Goal: Information Seeking & Learning: Learn about a topic

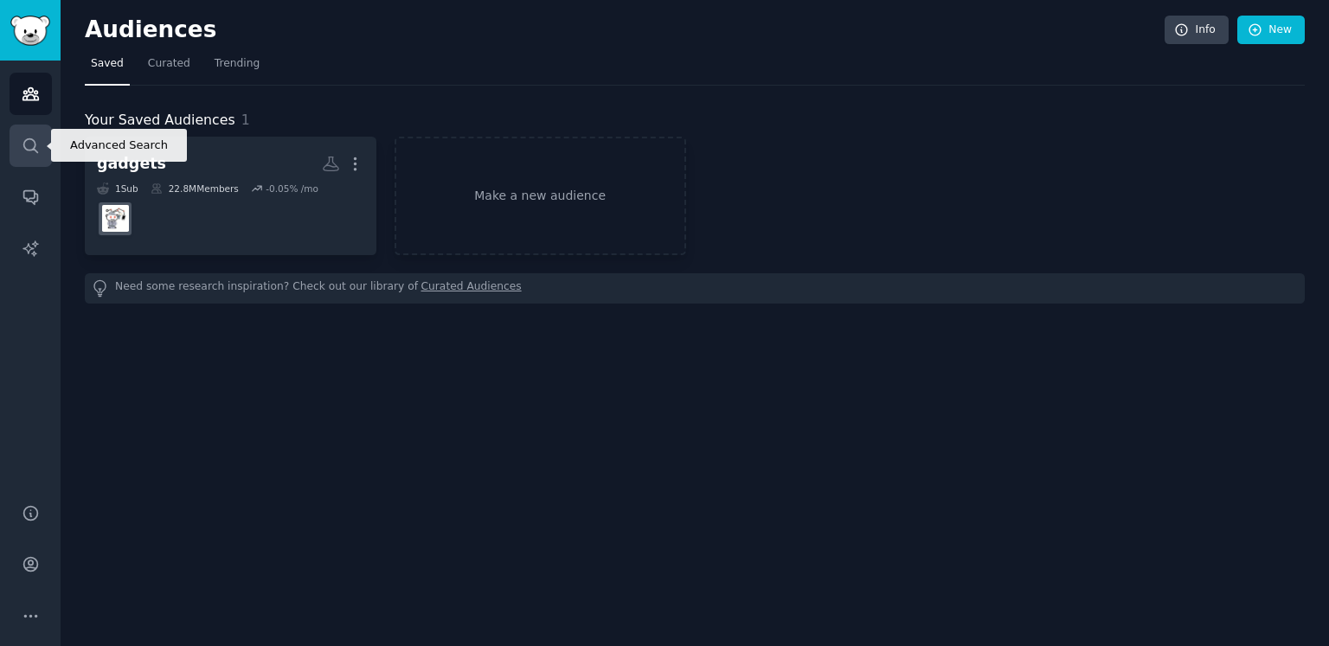
click at [24, 150] on icon "Sidebar" at bounding box center [31, 146] width 18 height 18
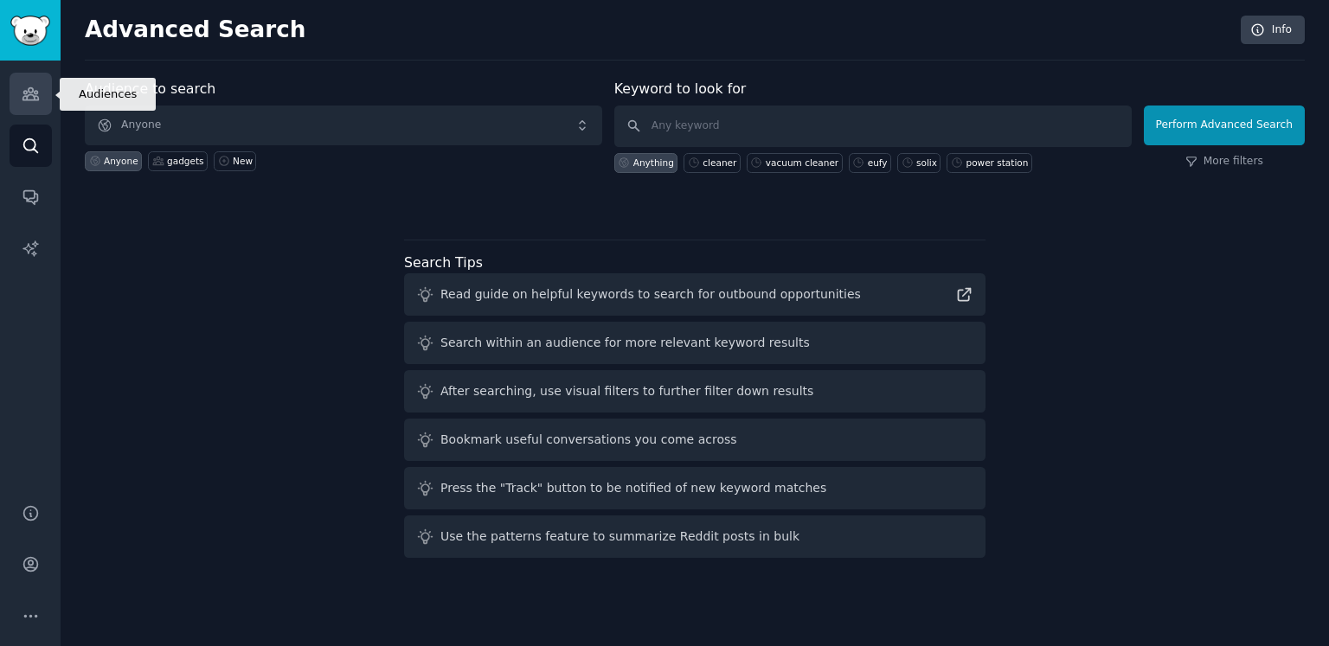
click at [43, 105] on link "Audiences" at bounding box center [31, 94] width 42 height 42
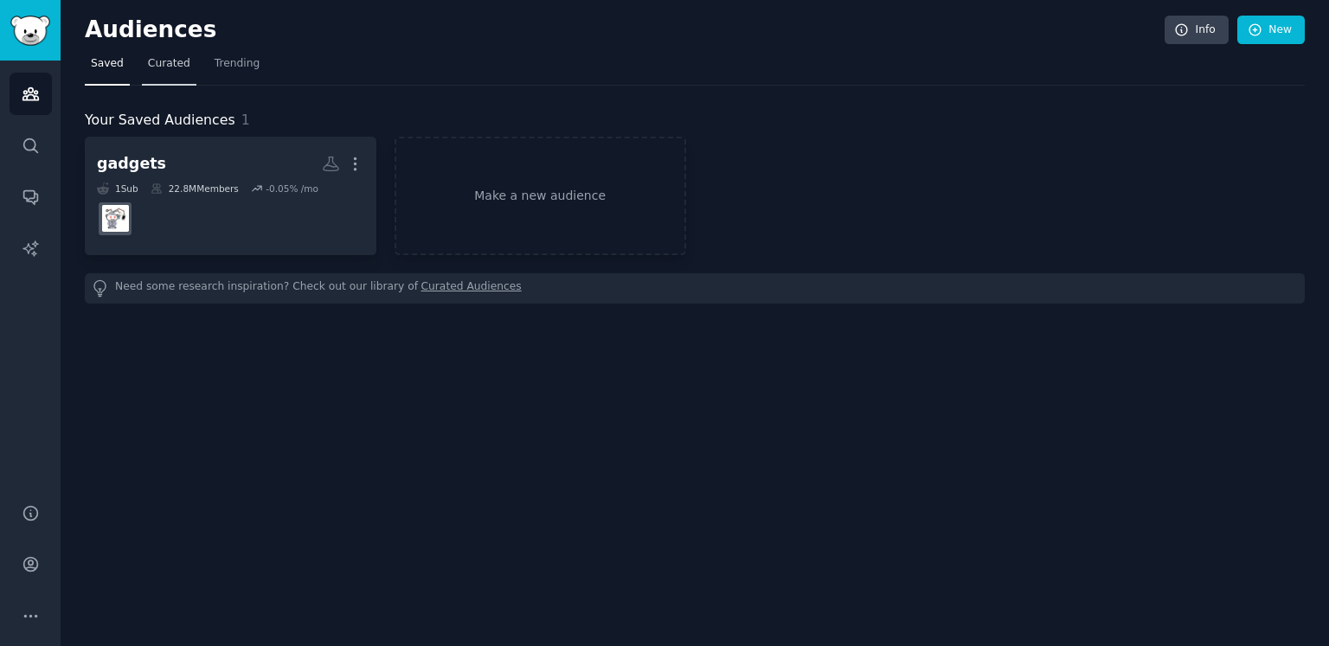
click at [163, 67] on span "Curated" at bounding box center [169, 64] width 42 height 16
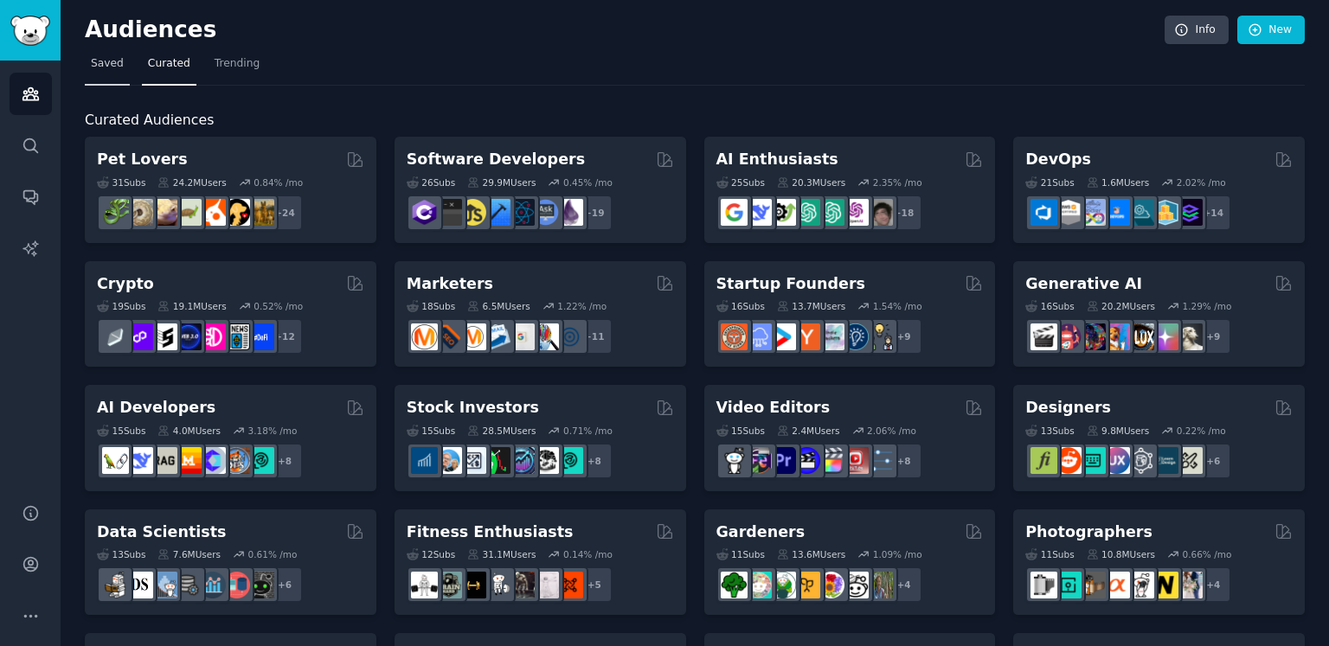
click at [101, 72] on link "Saved" at bounding box center [107, 67] width 45 height 35
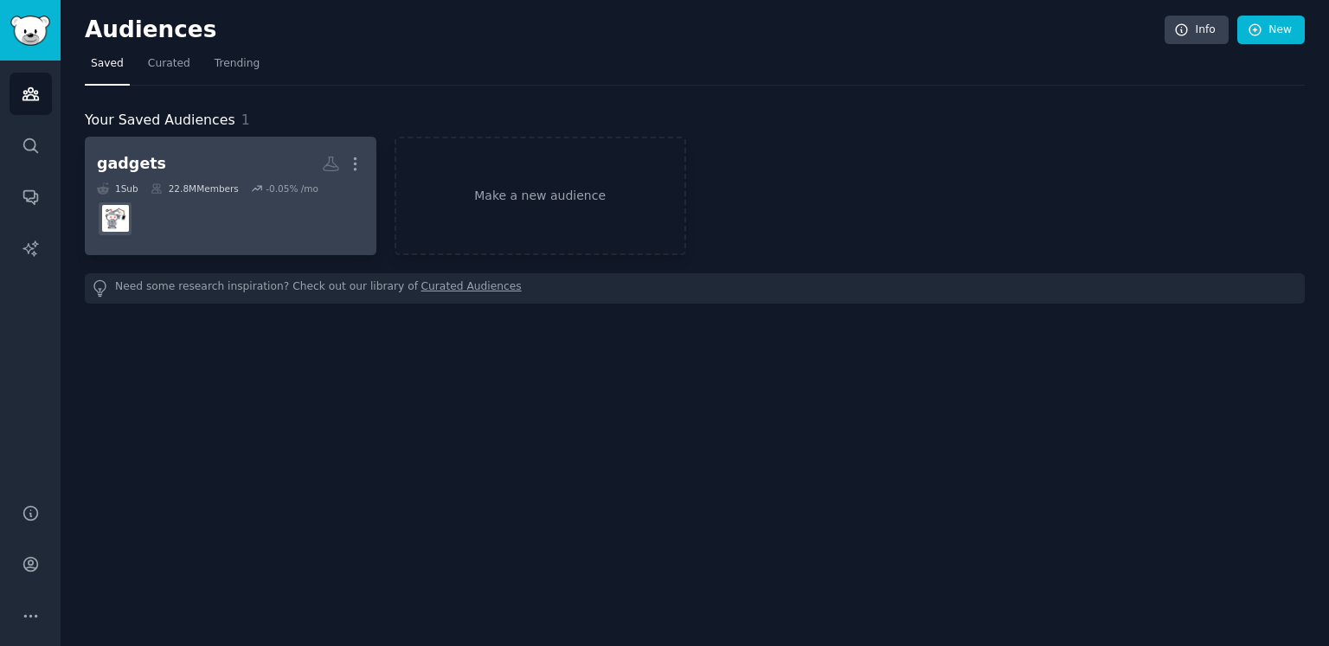
click at [225, 184] on div "22.8M Members" at bounding box center [195, 189] width 88 height 12
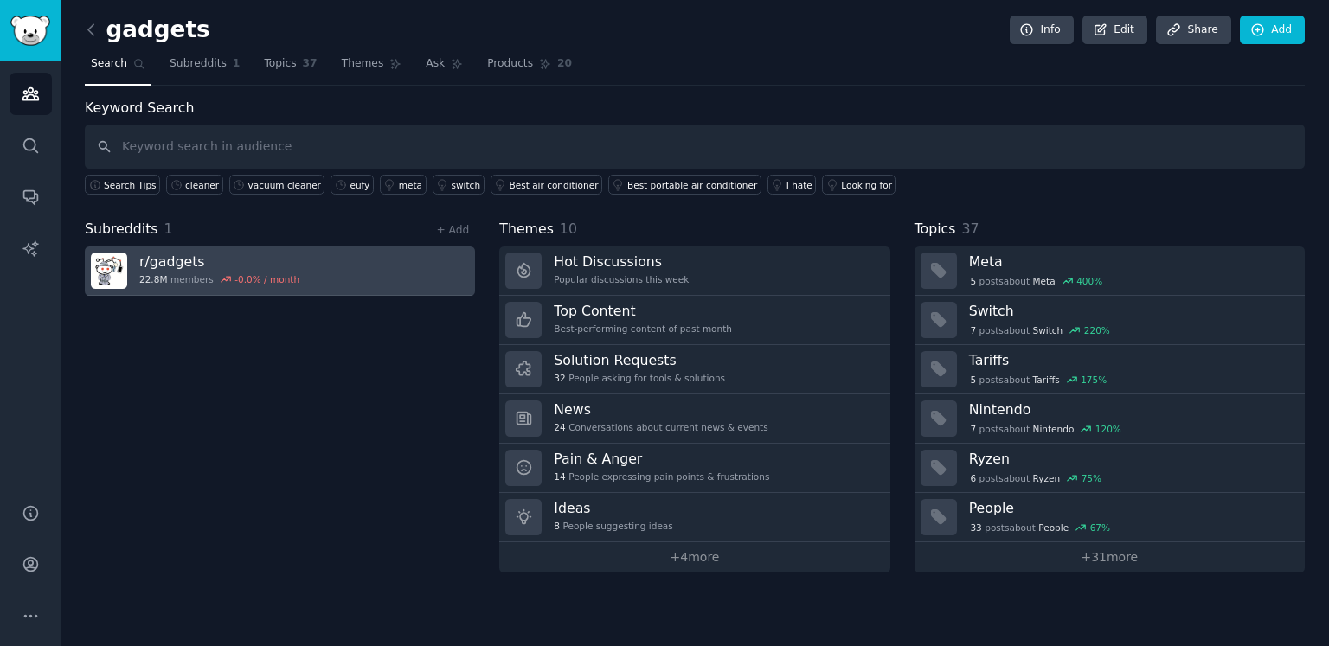
click at [233, 258] on h3 "r/ gadgets" at bounding box center [219, 262] width 160 height 18
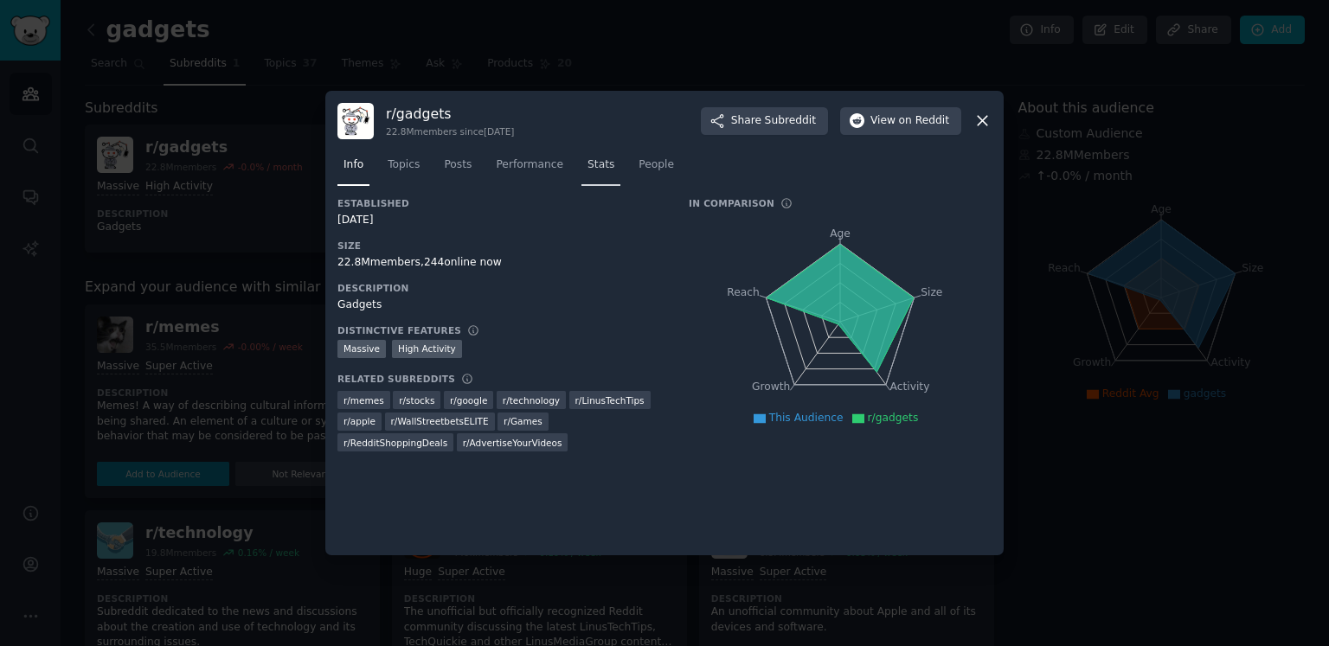
click at [581, 170] on link "Stats" at bounding box center [600, 168] width 39 height 35
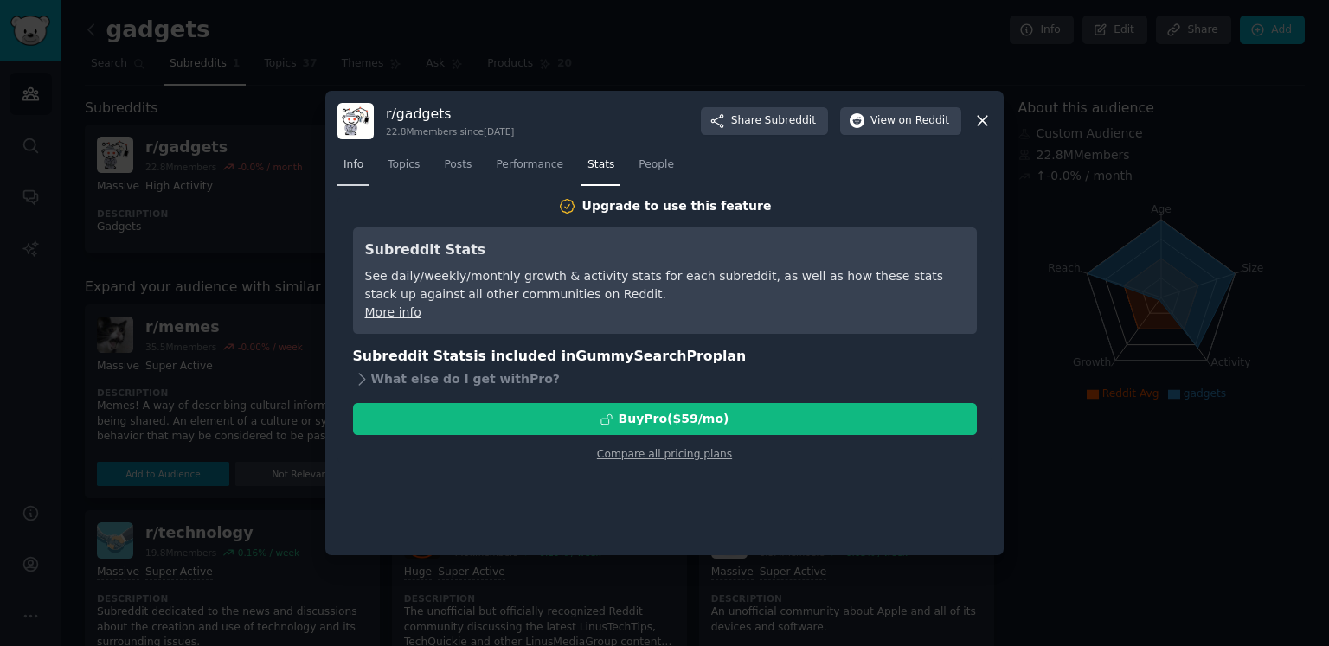
click at [356, 164] on span "Info" at bounding box center [354, 165] width 20 height 16
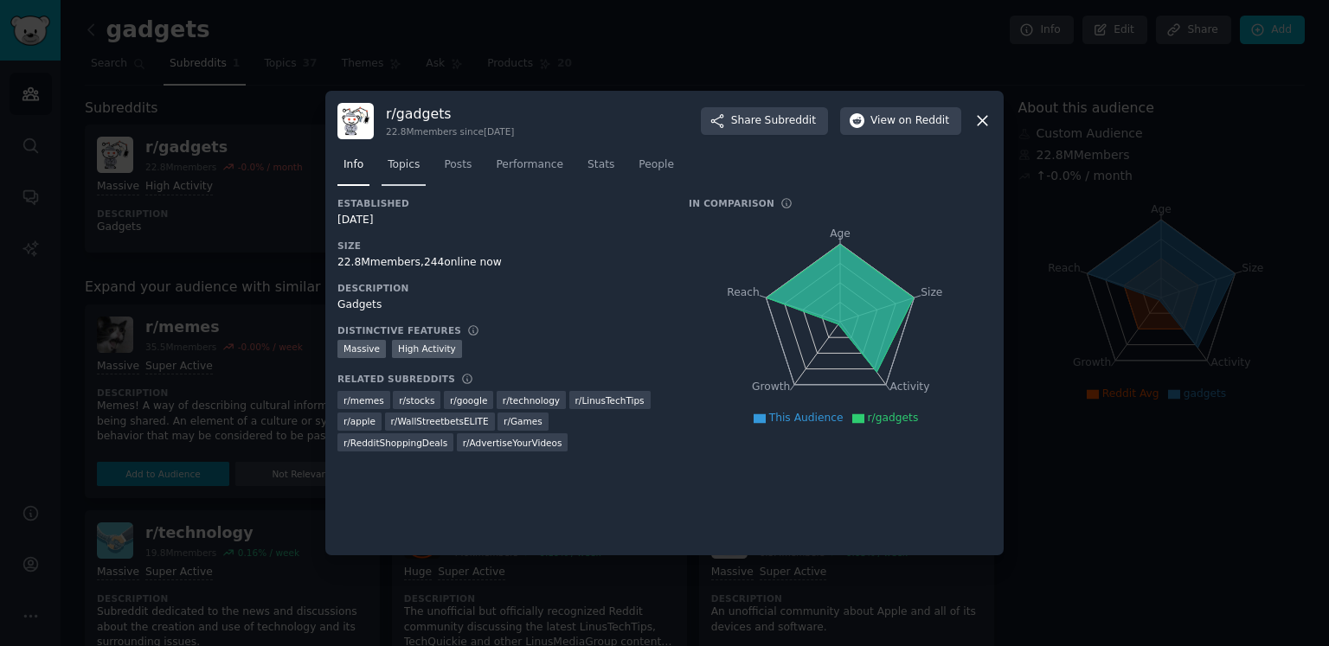
click at [411, 172] on span "Topics" at bounding box center [404, 165] width 32 height 16
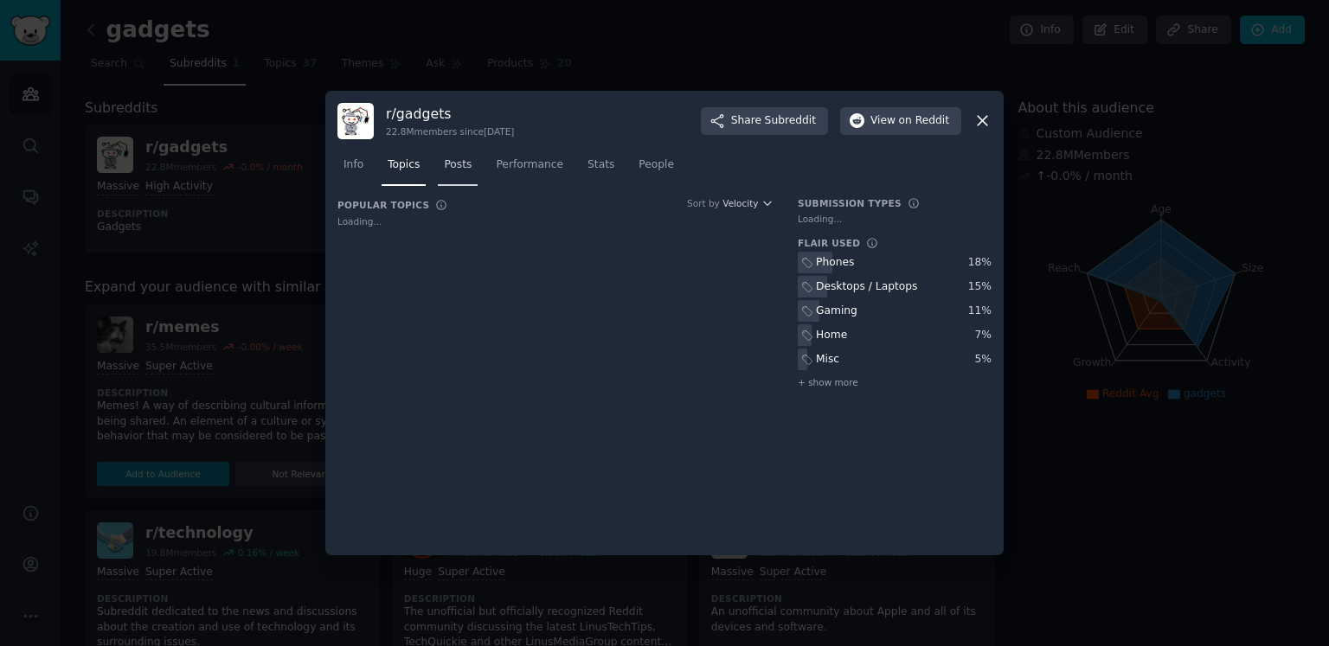
click at [471, 157] on link "Posts" at bounding box center [458, 168] width 40 height 35
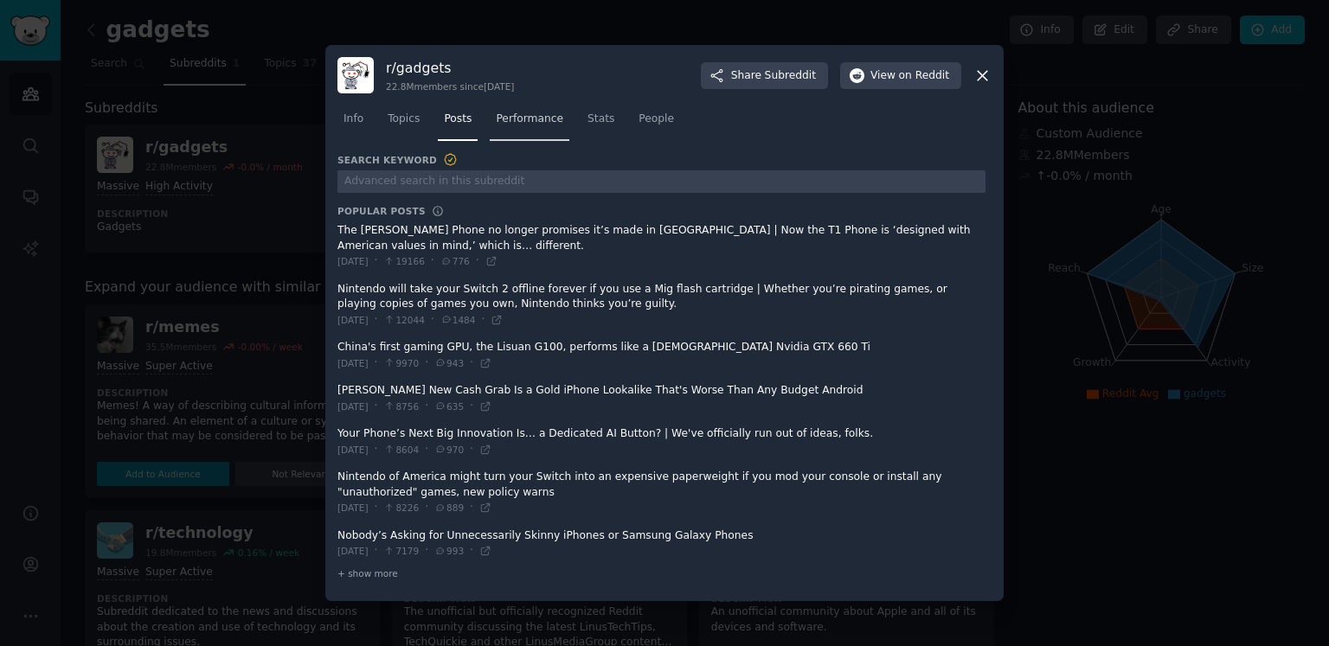
click at [516, 116] on span "Performance" at bounding box center [529, 120] width 67 height 16
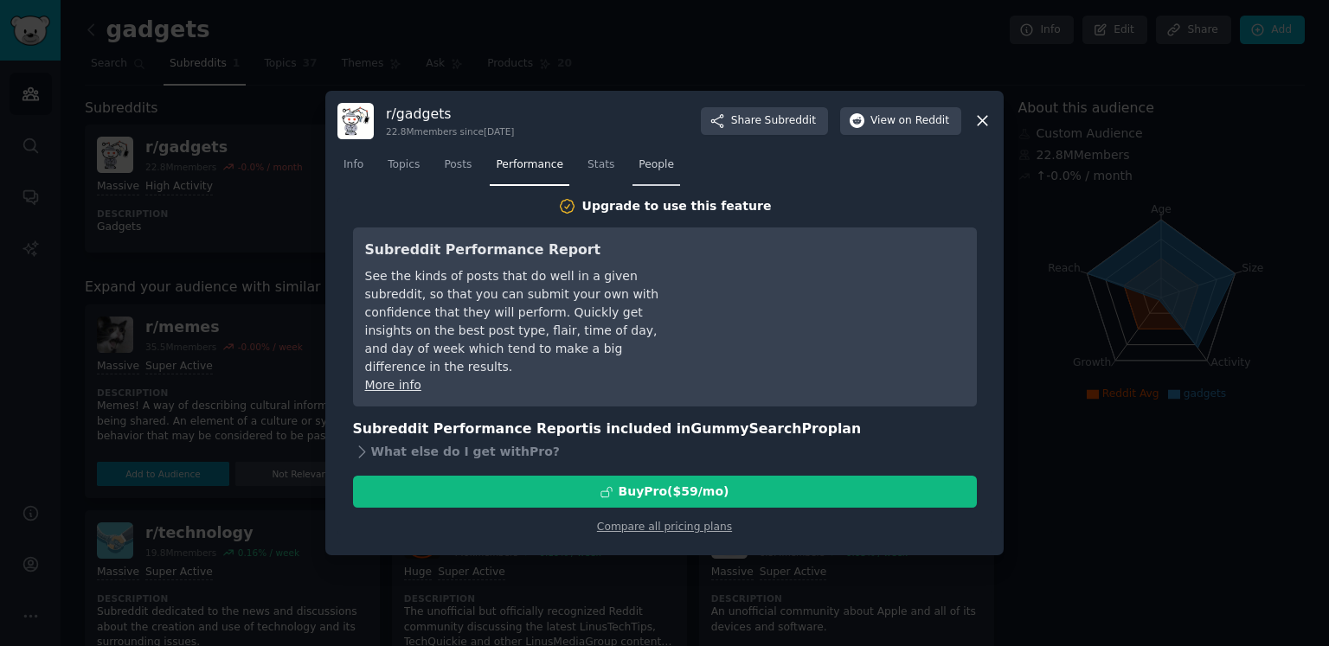
click at [639, 164] on span "People" at bounding box center [656, 165] width 35 height 16
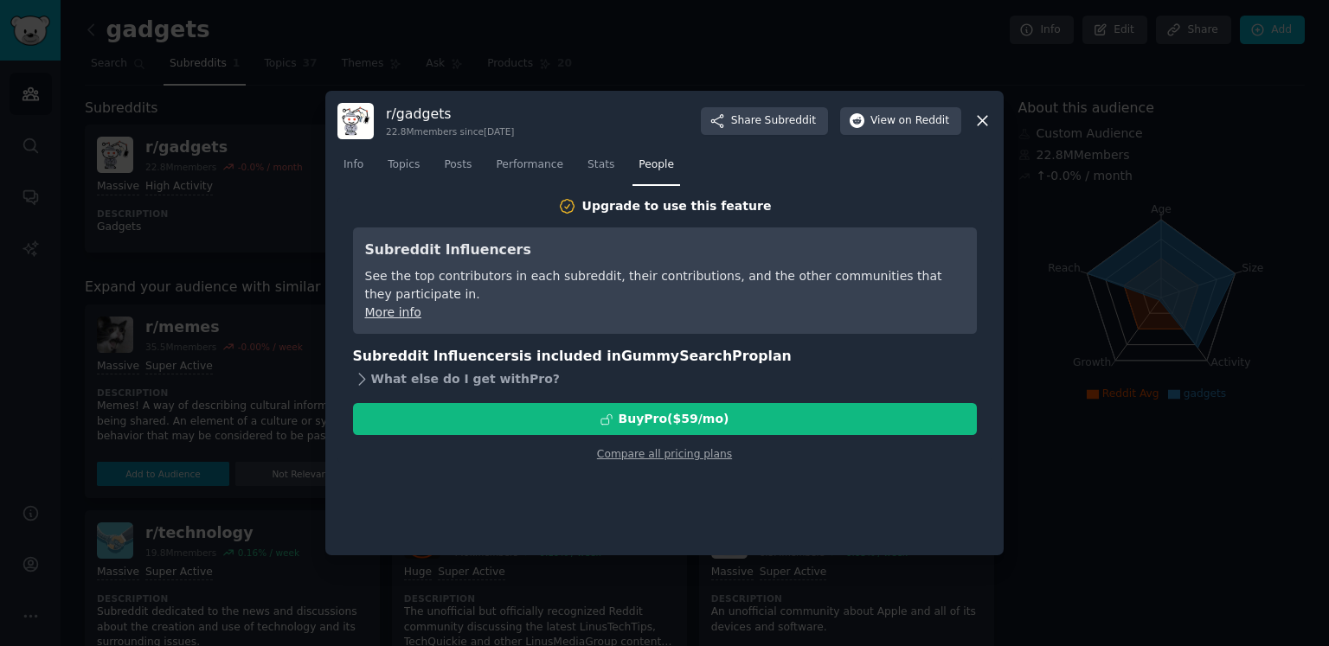
click at [353, 381] on icon at bounding box center [362, 379] width 18 height 18
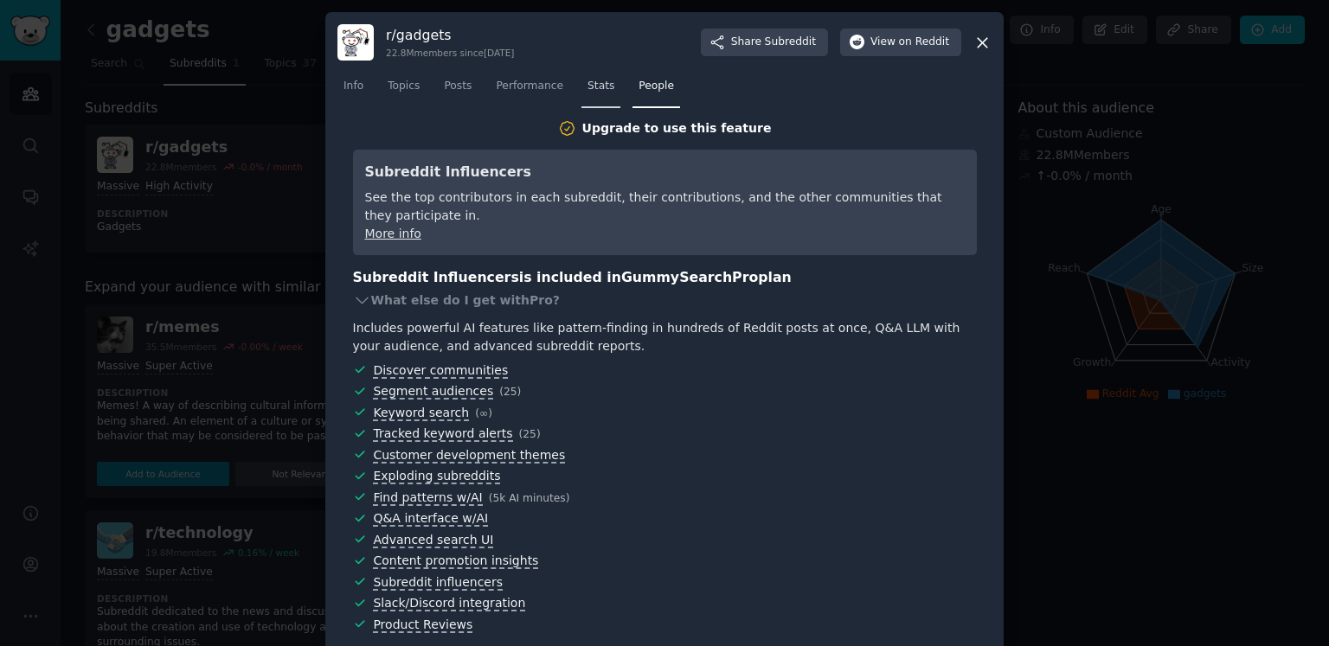
click at [598, 79] on span "Stats" at bounding box center [601, 87] width 27 height 16
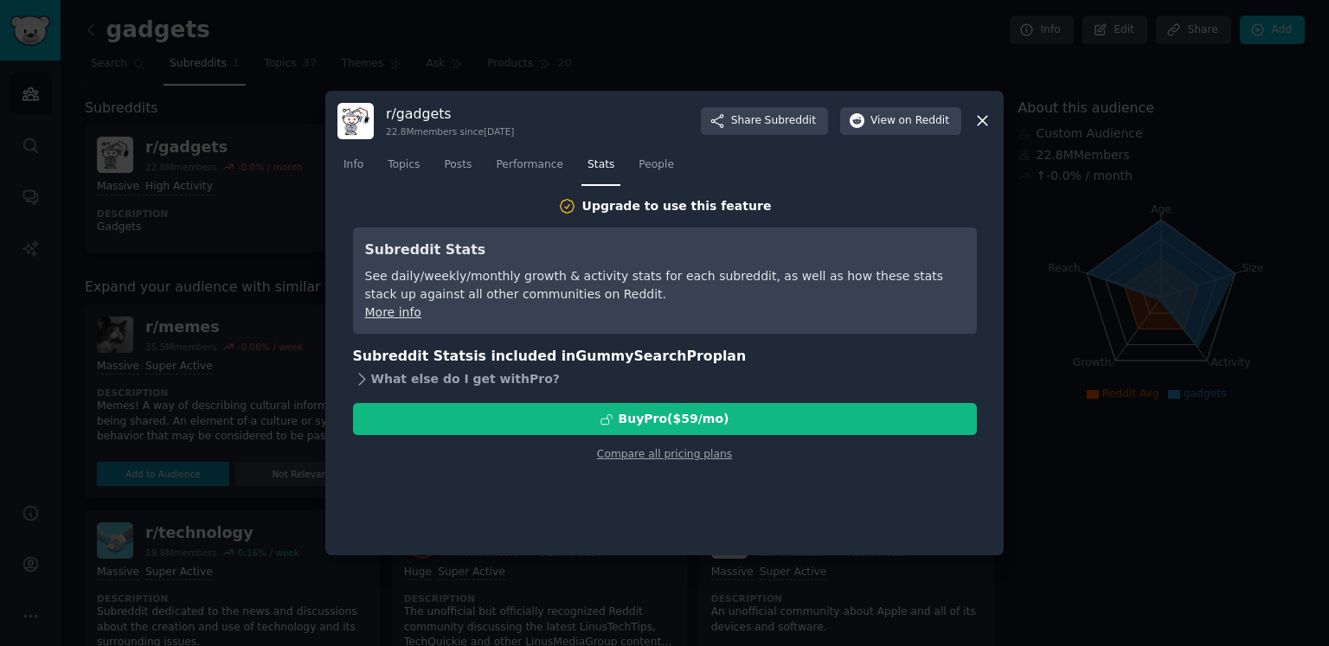
click at [353, 382] on icon at bounding box center [362, 379] width 18 height 18
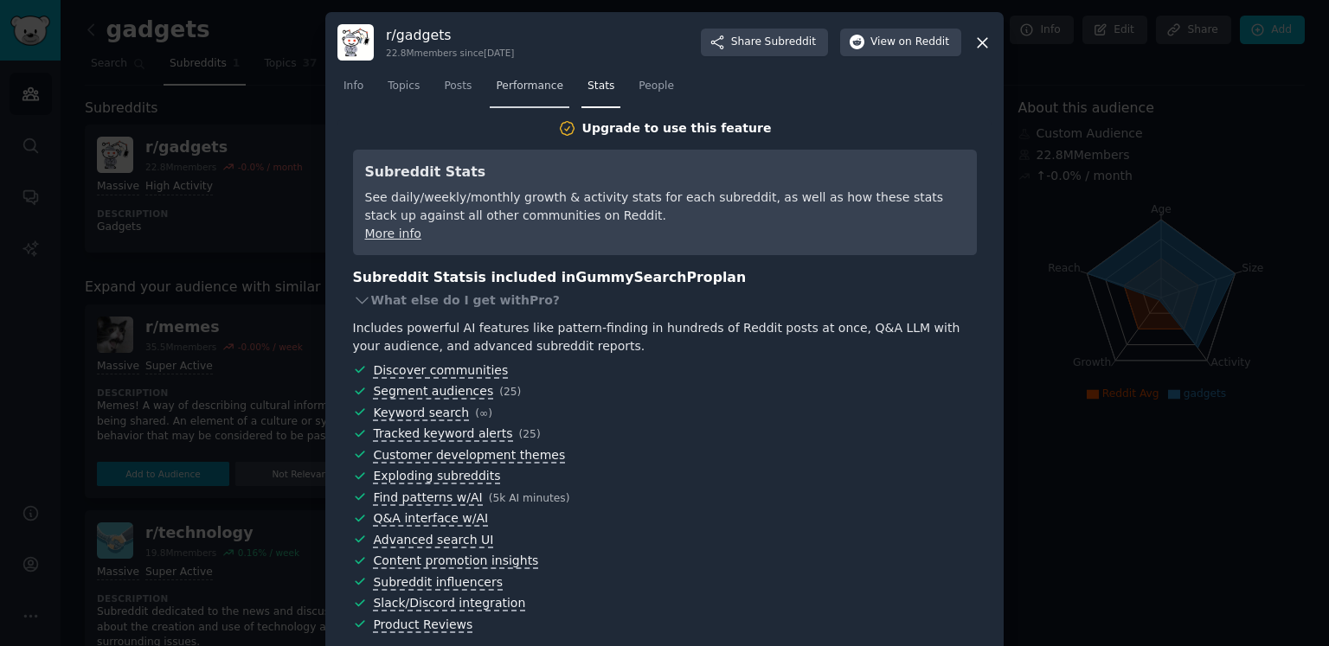
click at [540, 93] on span "Performance" at bounding box center [529, 87] width 67 height 16
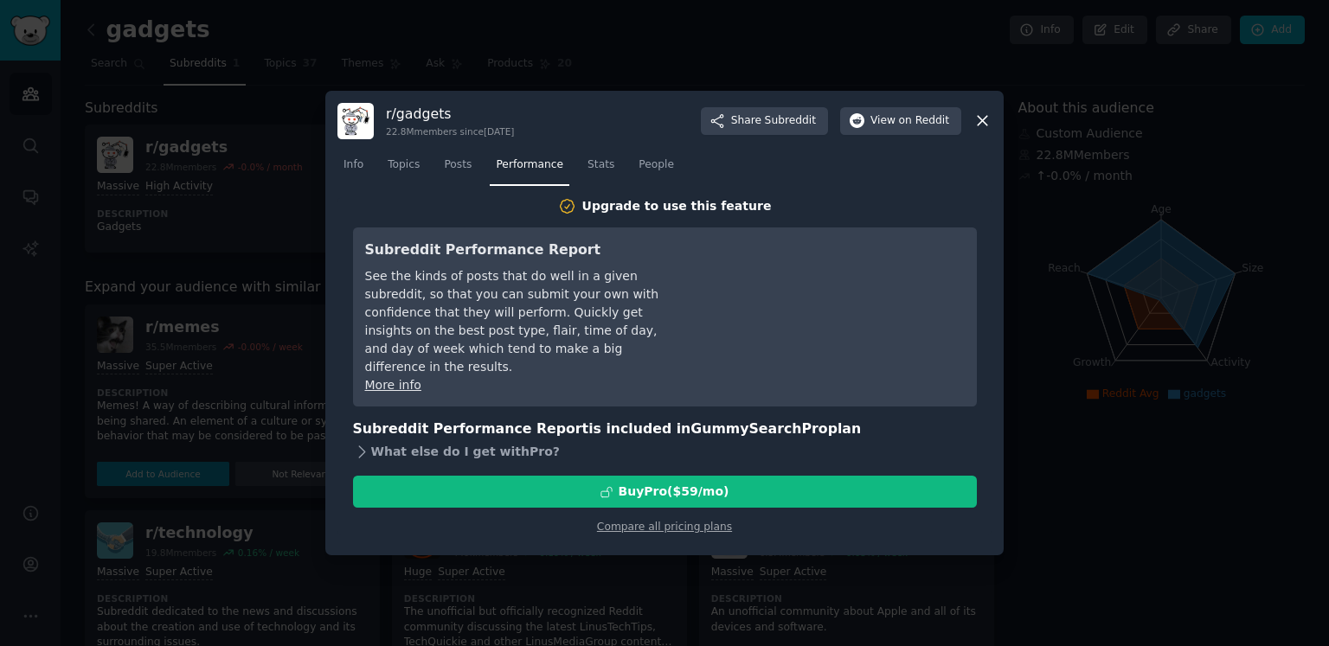
click at [369, 450] on icon at bounding box center [362, 452] width 18 height 18
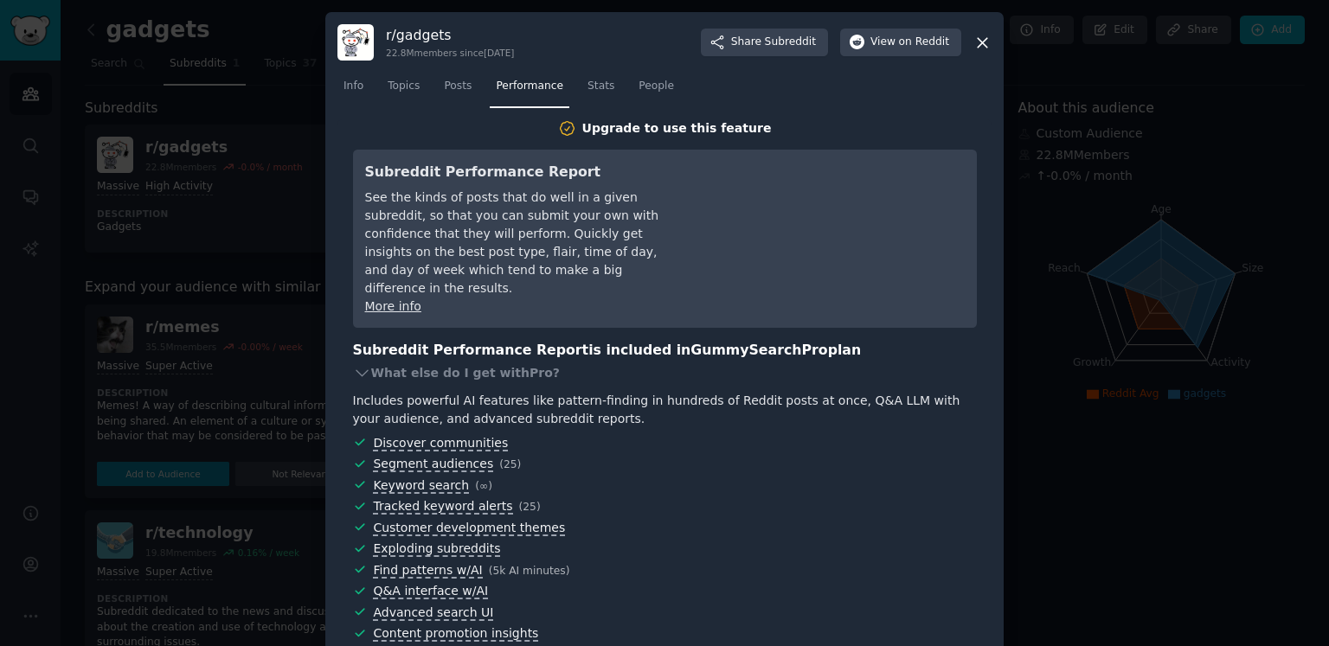
click at [467, 98] on link "Posts" at bounding box center [458, 90] width 40 height 35
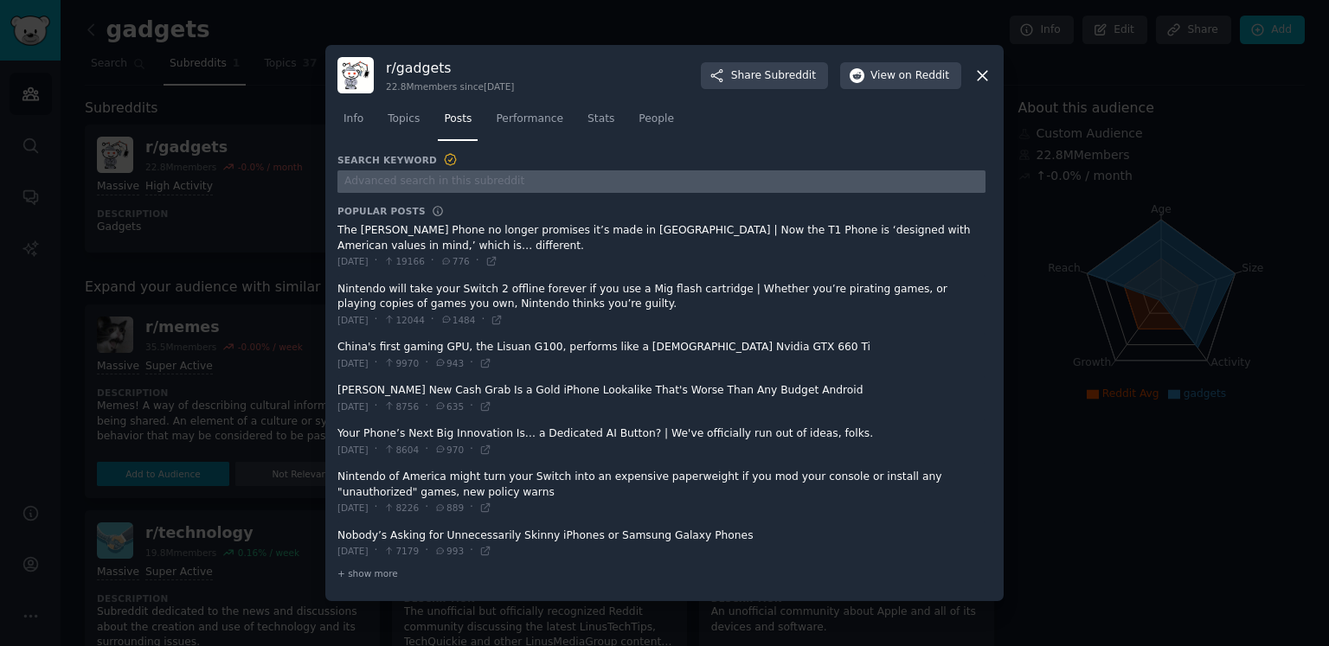
click at [457, 180] on input "text" at bounding box center [661, 181] width 648 height 23
click at [626, 174] on input "text" at bounding box center [661, 181] width 648 height 23
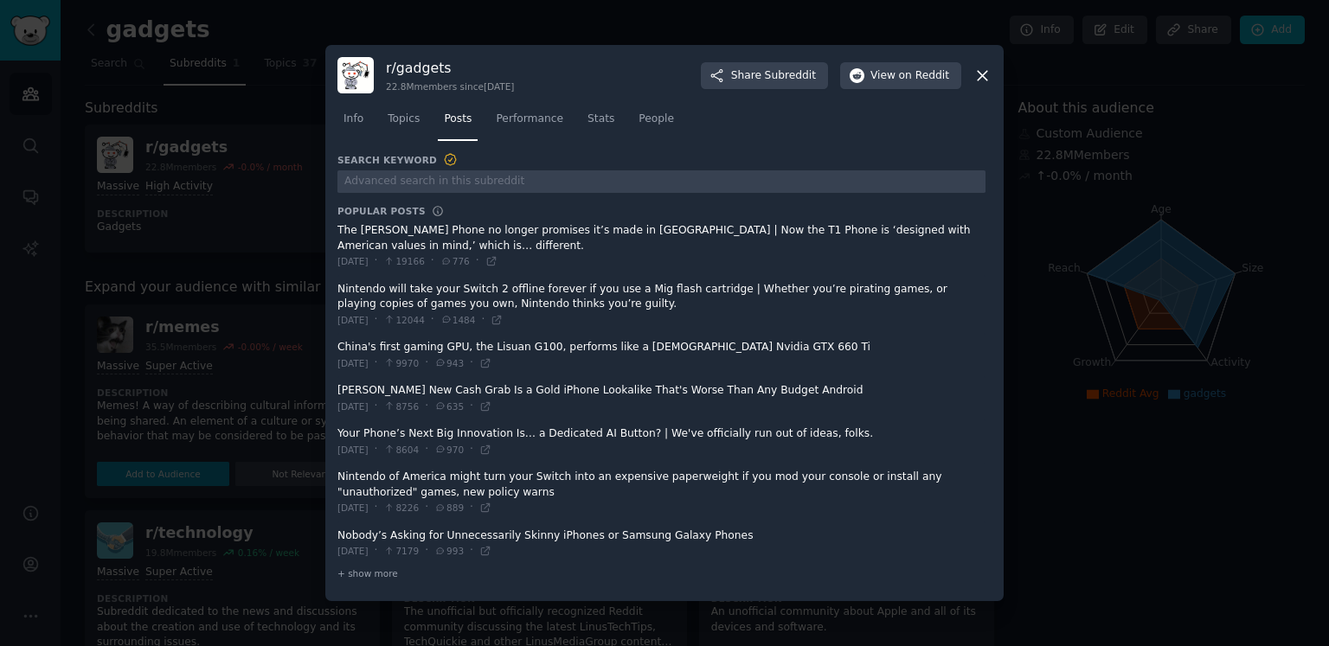
click at [440, 442] on div "[DATE] · 8604 · 970 ·" at bounding box center [414, 450] width 154 height 16
click at [369, 568] on span "+ show more" at bounding box center [367, 574] width 61 height 12
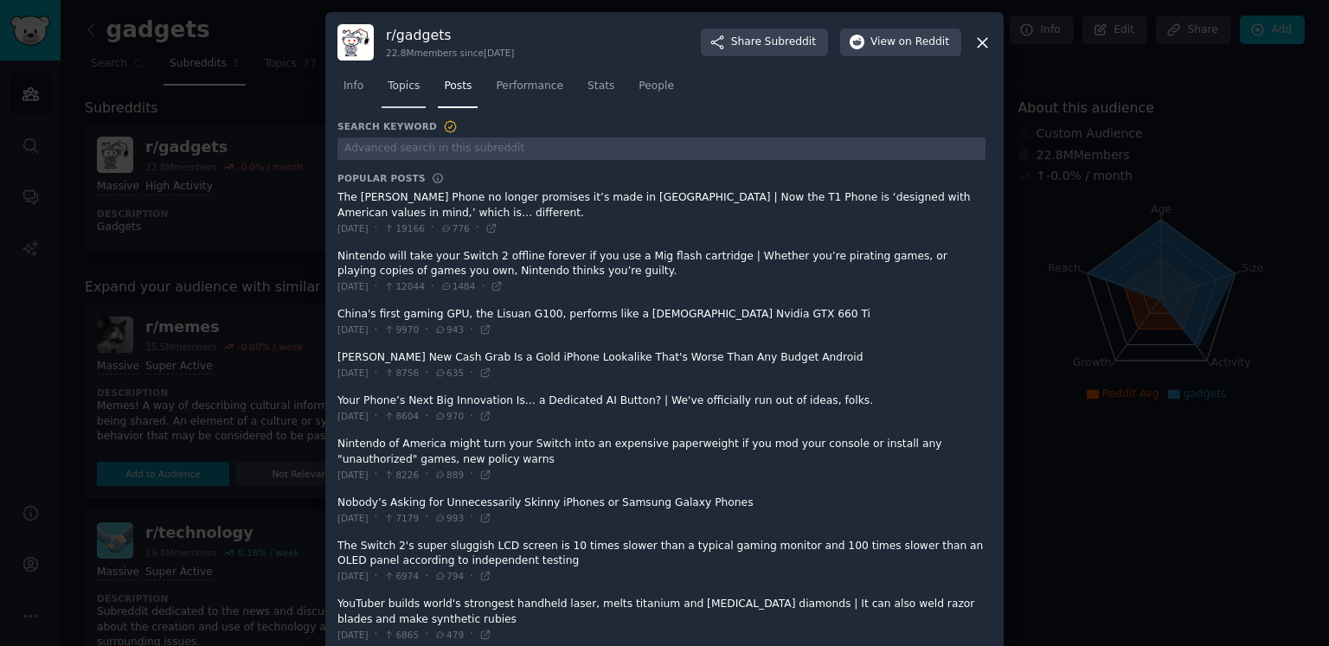
click at [419, 84] on link "Topics" at bounding box center [404, 90] width 44 height 35
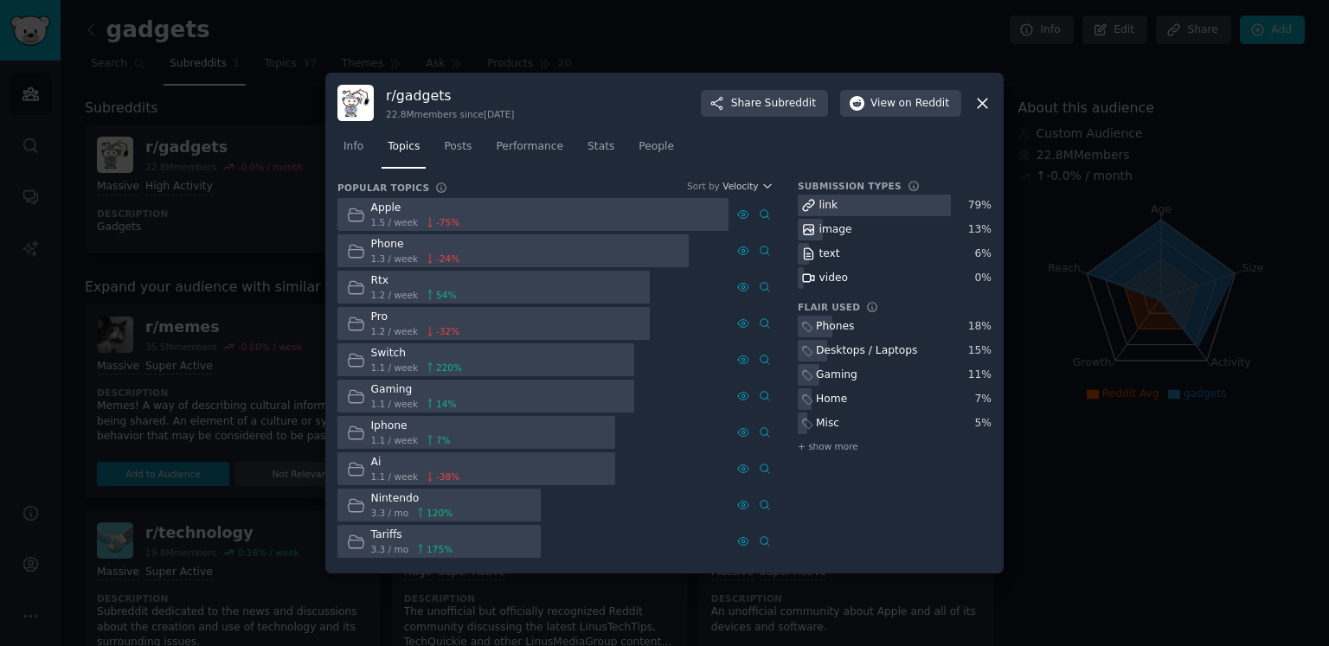
click at [1070, 475] on div at bounding box center [664, 323] width 1329 height 646
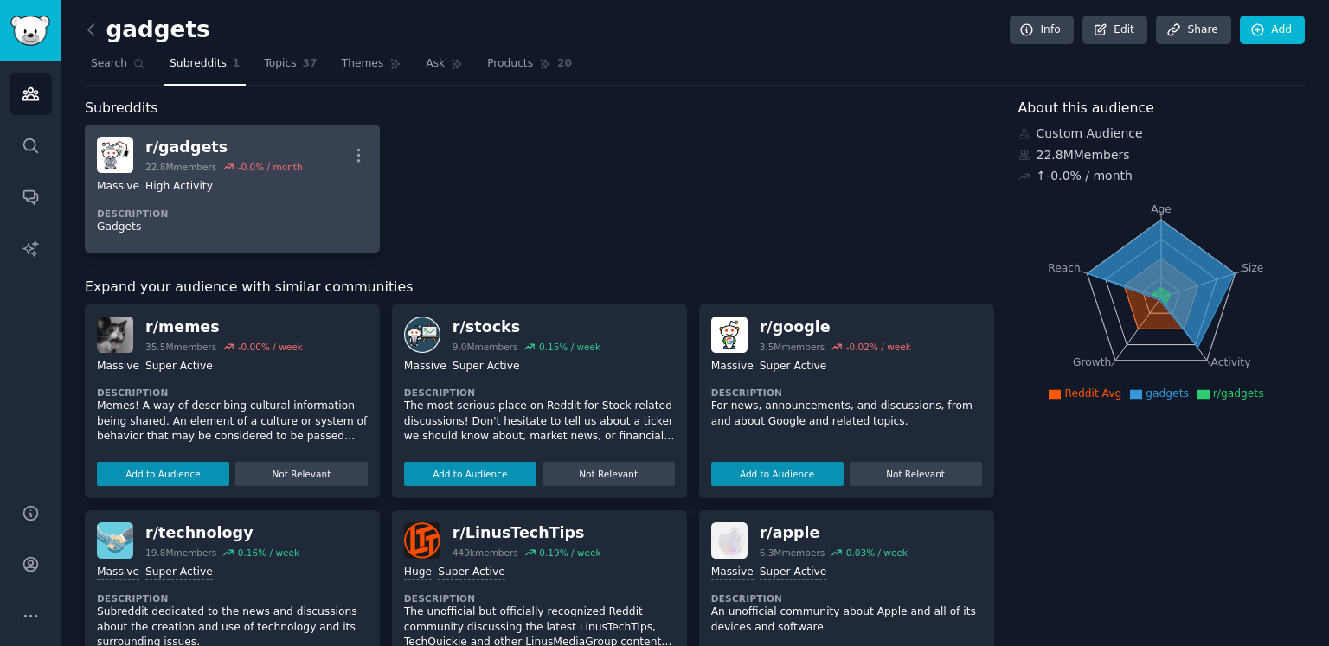
click at [224, 152] on div "r/ gadgets" at bounding box center [223, 148] width 157 height 22
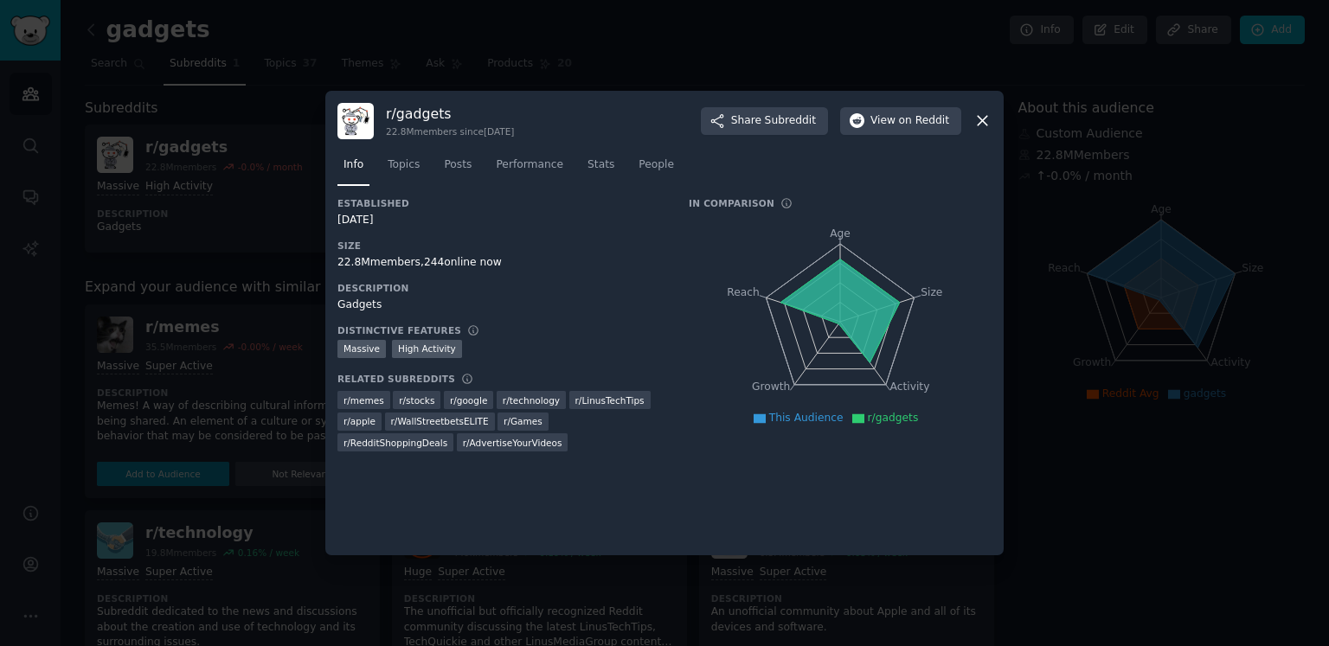
click at [1046, 167] on div at bounding box center [664, 323] width 1329 height 646
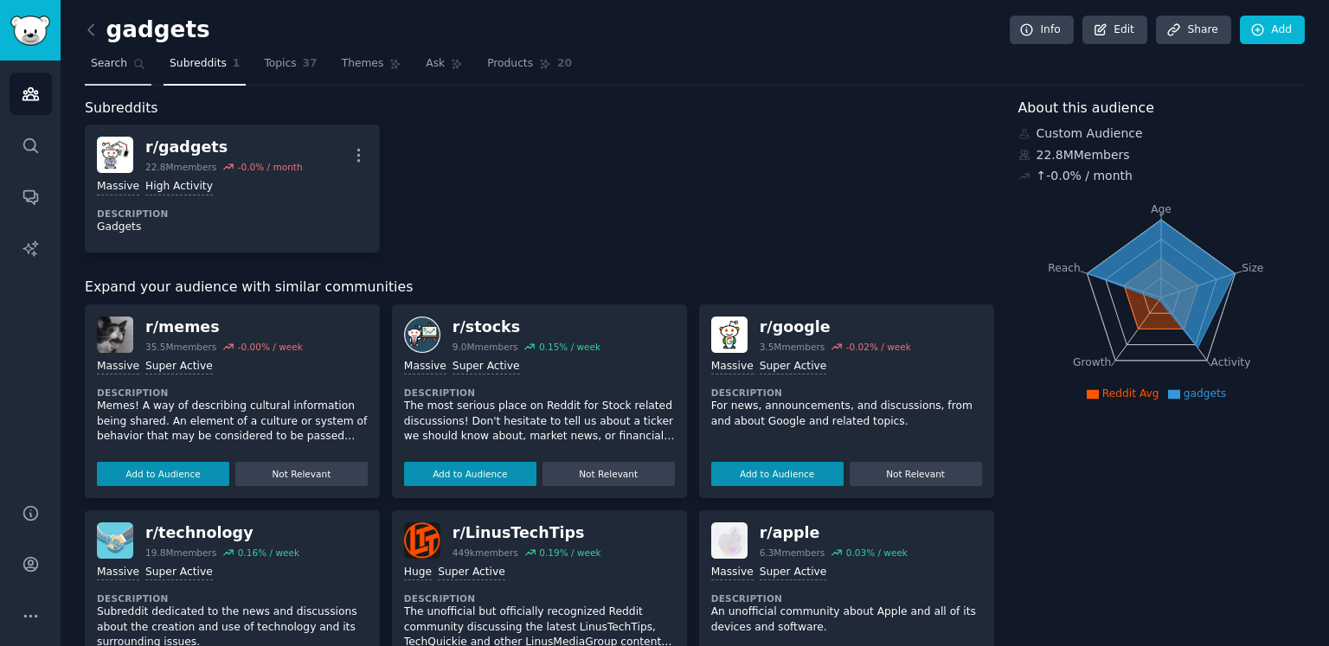
click at [103, 74] on link "Search" at bounding box center [118, 67] width 67 height 35
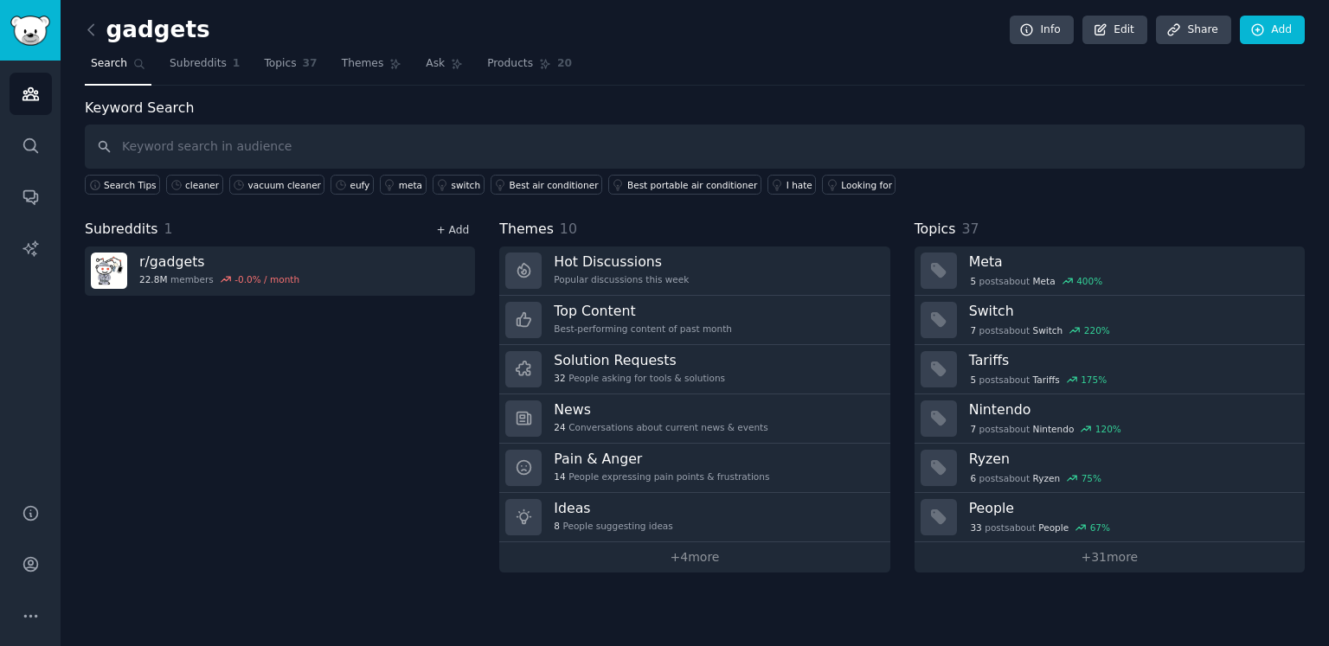
click at [457, 225] on link "+ Add" at bounding box center [452, 230] width 33 height 12
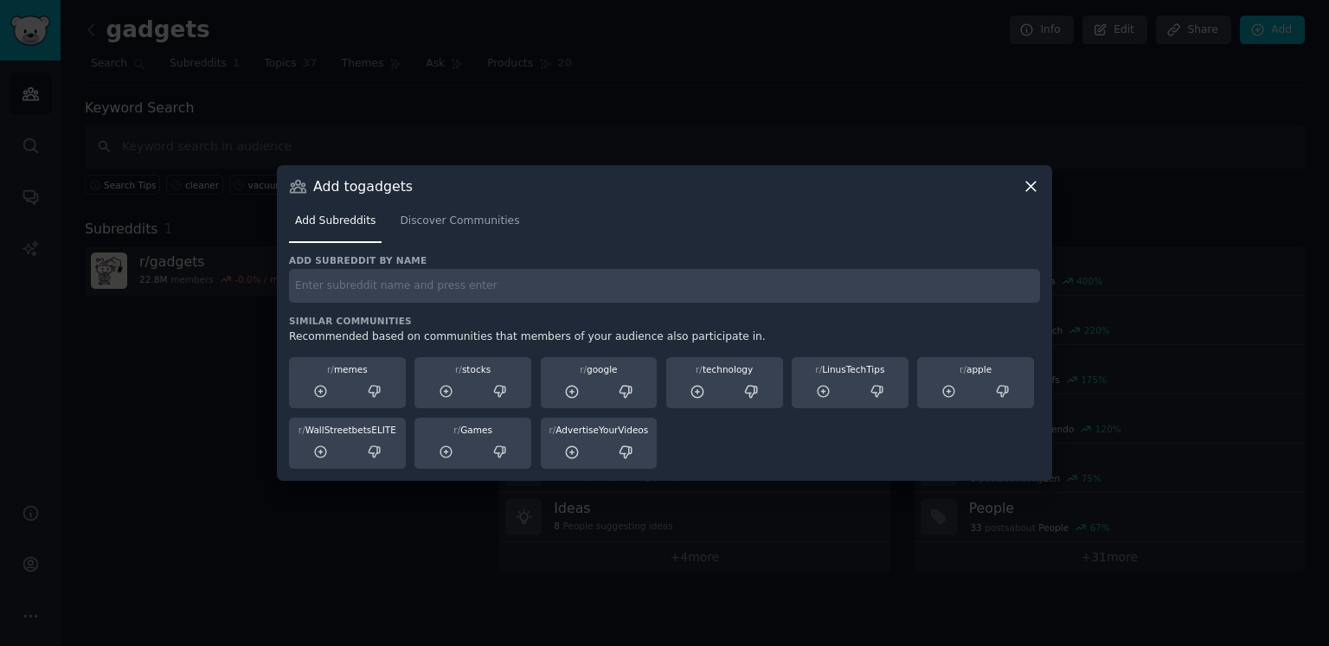
click at [426, 326] on div "Similar Communities Recommended based on communities that members of your audie…" at bounding box center [664, 392] width 751 height 155
click at [417, 294] on input "text" at bounding box center [664, 286] width 751 height 34
type input "prepping"
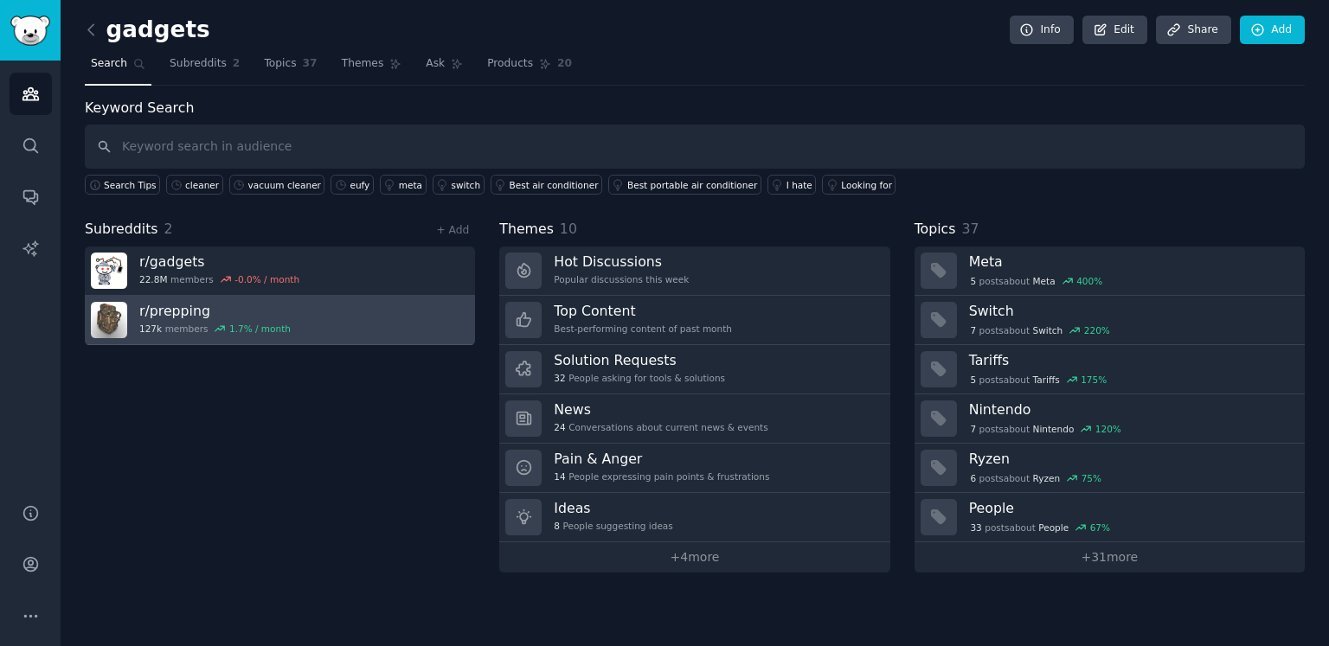
click at [315, 328] on link "r/ prepping 127k members 1.7 % / month" at bounding box center [280, 320] width 390 height 49
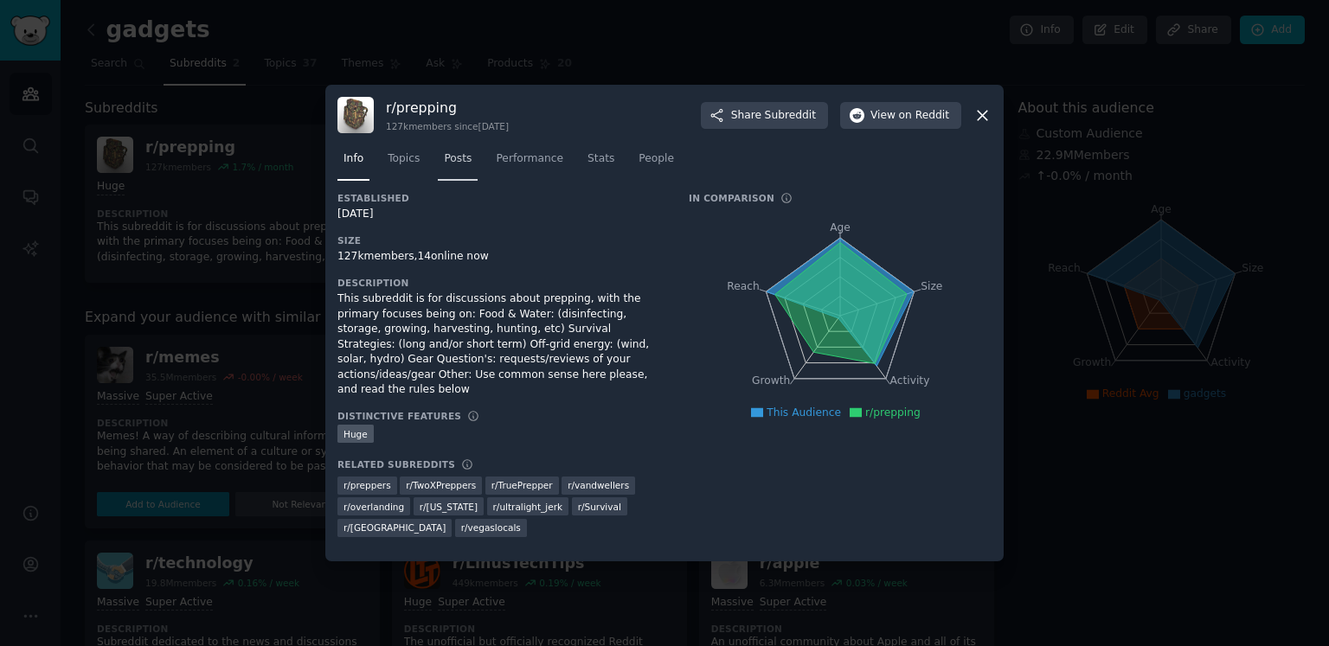
click at [448, 167] on span "Posts" at bounding box center [458, 159] width 28 height 16
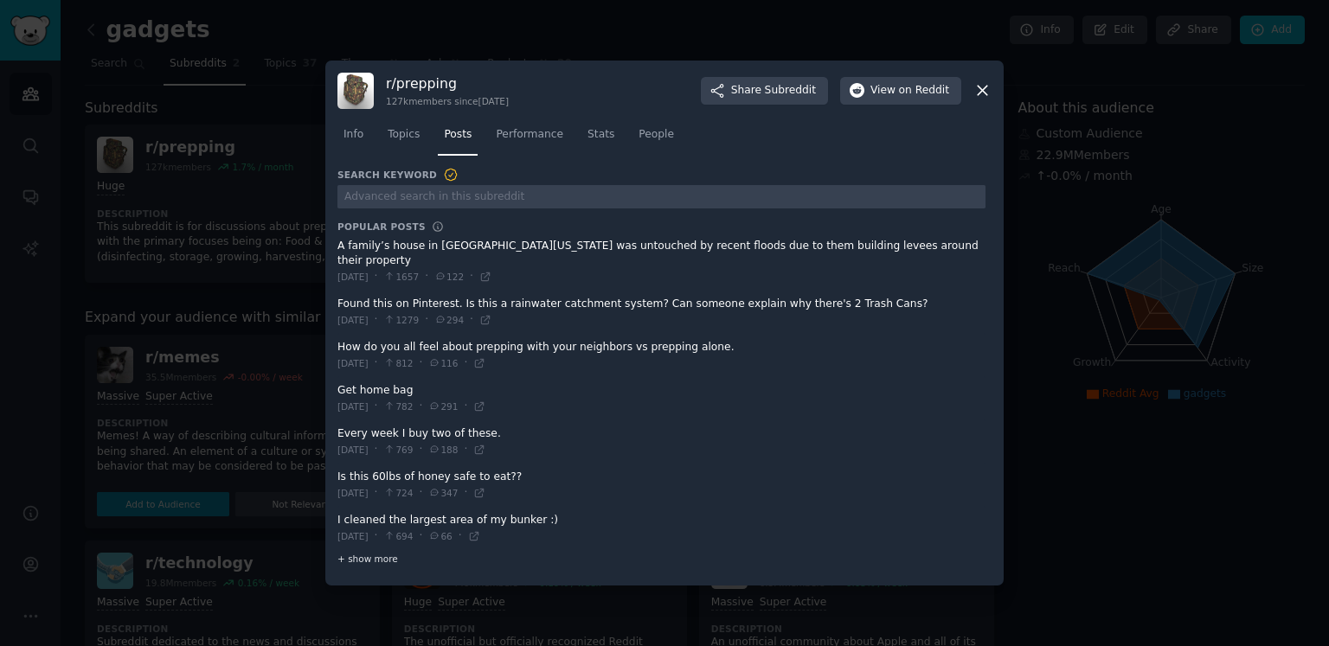
click at [392, 555] on span "+ show more" at bounding box center [367, 559] width 61 height 12
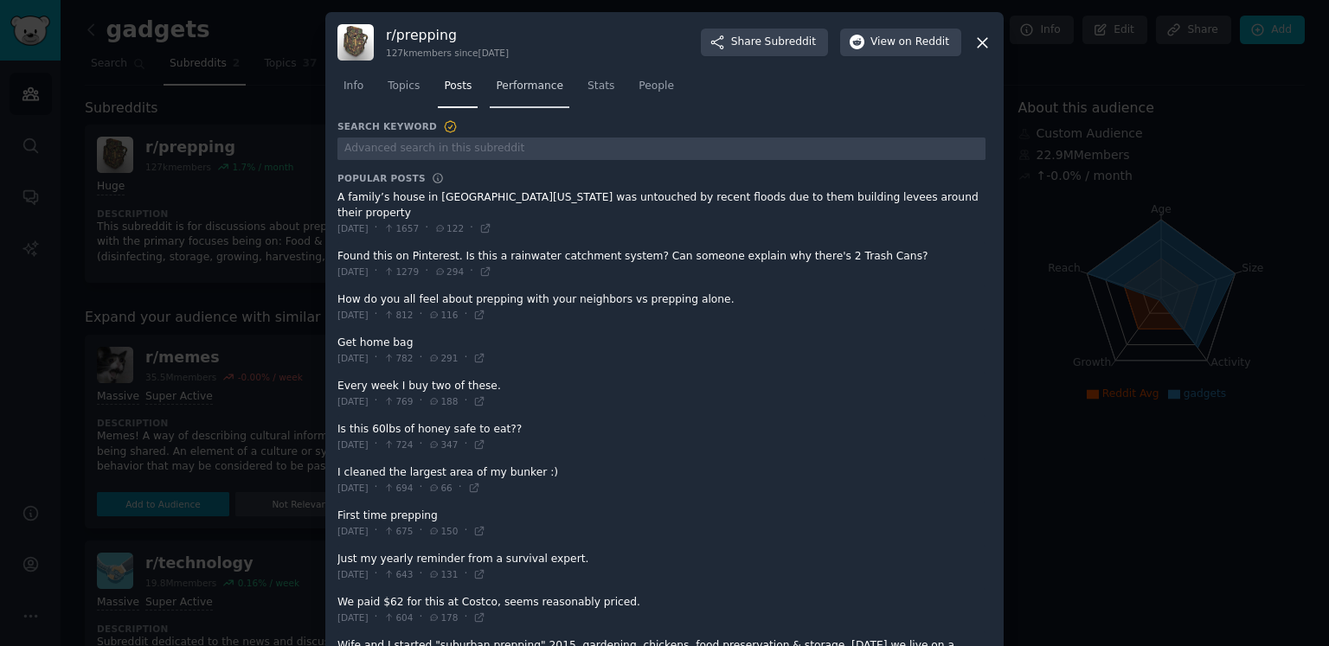
click at [514, 90] on span "Performance" at bounding box center [529, 87] width 67 height 16
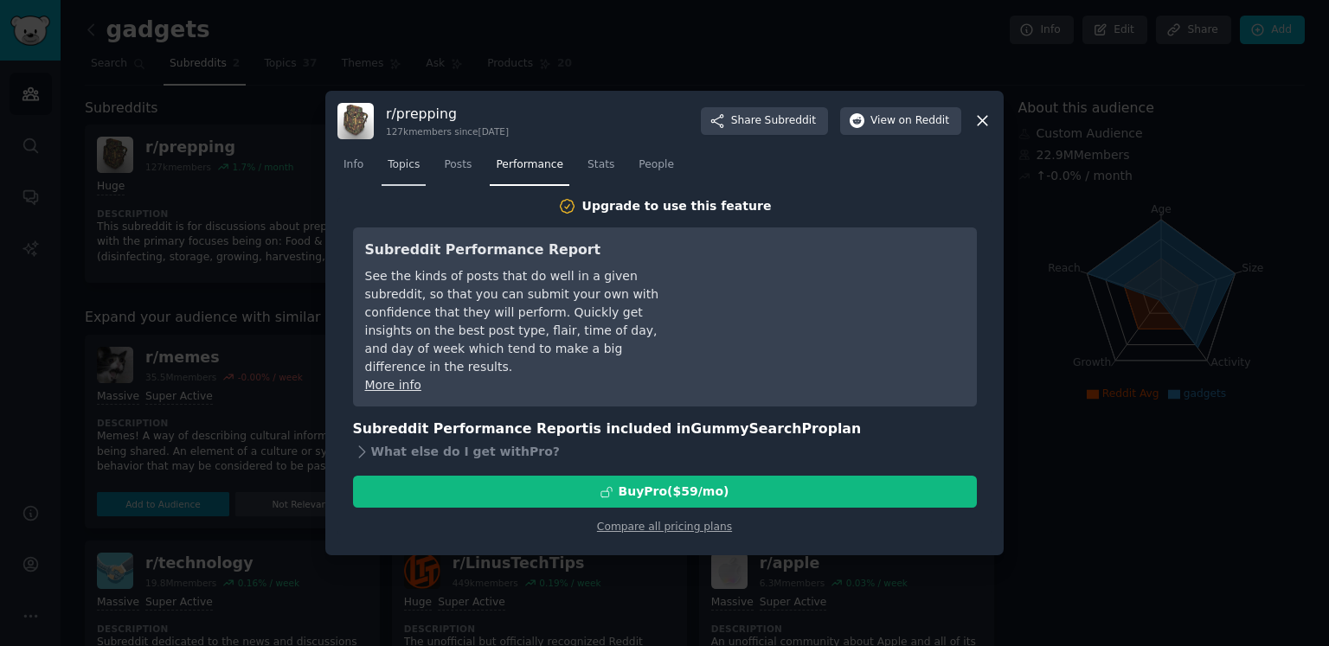
click at [402, 160] on span "Topics" at bounding box center [404, 165] width 32 height 16
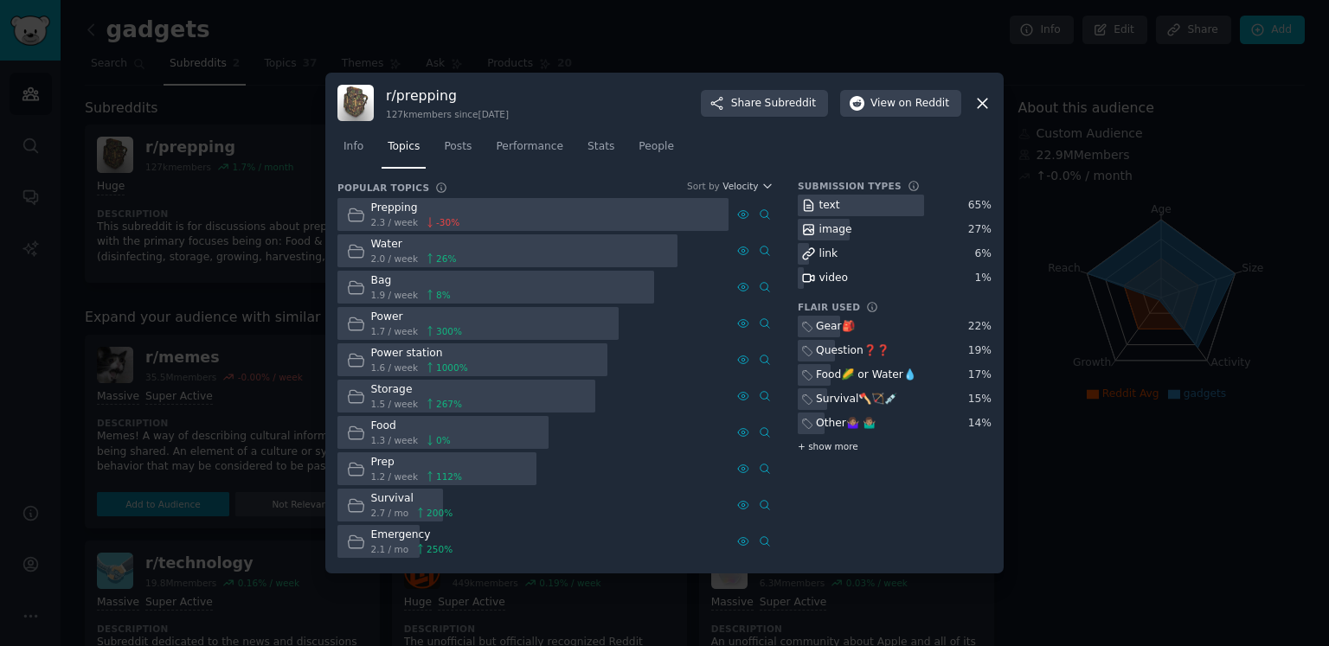
click at [839, 445] on span "+ show more" at bounding box center [828, 446] width 61 height 12
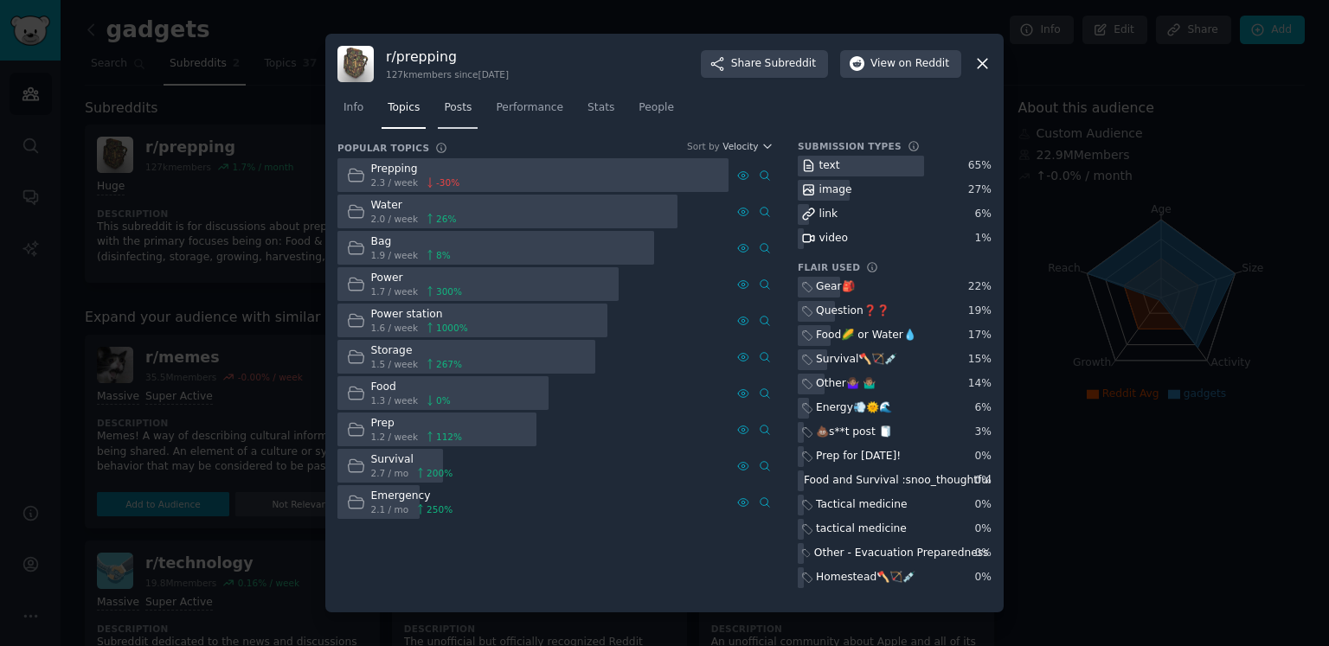
click at [453, 119] on link "Posts" at bounding box center [458, 111] width 40 height 35
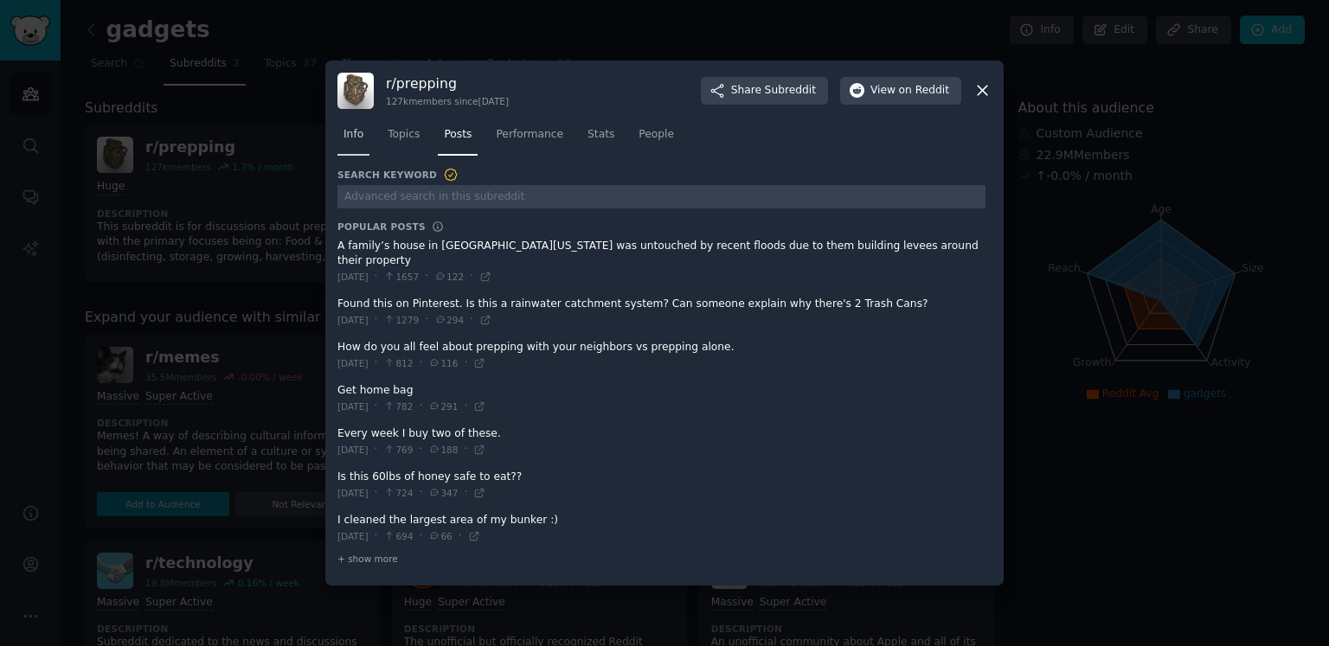
click at [357, 142] on span "Info" at bounding box center [354, 135] width 20 height 16
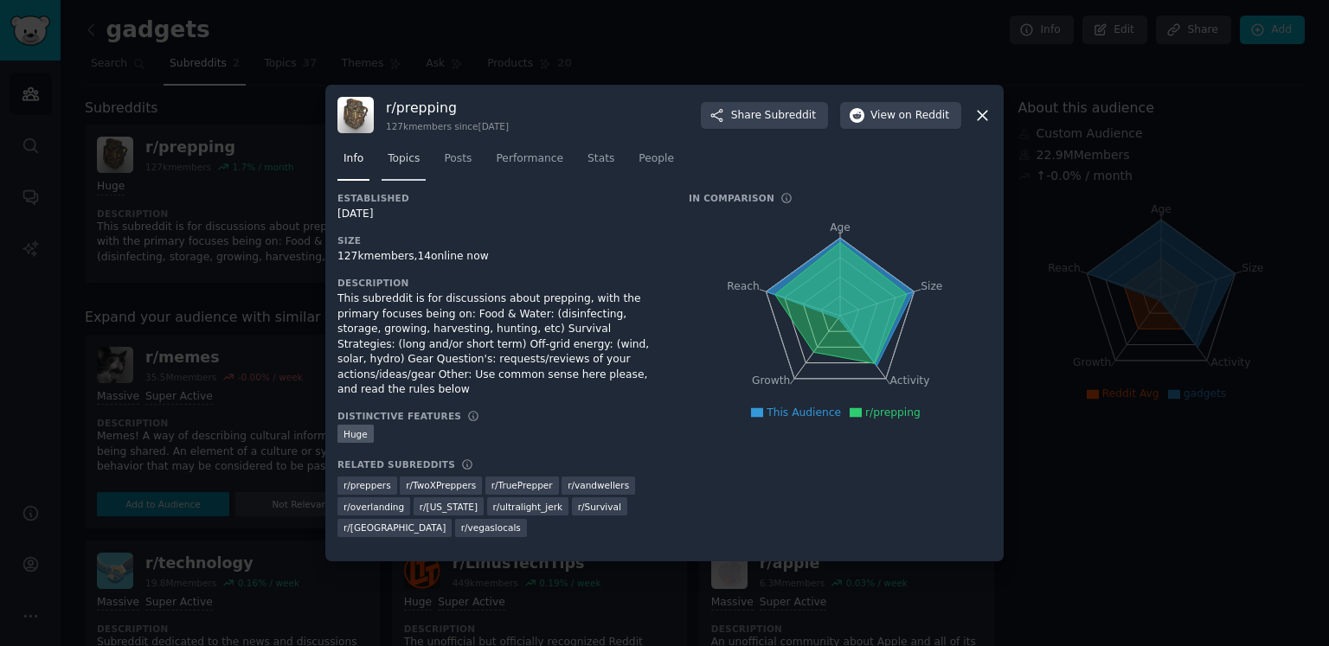
click at [412, 164] on span "Topics" at bounding box center [404, 159] width 32 height 16
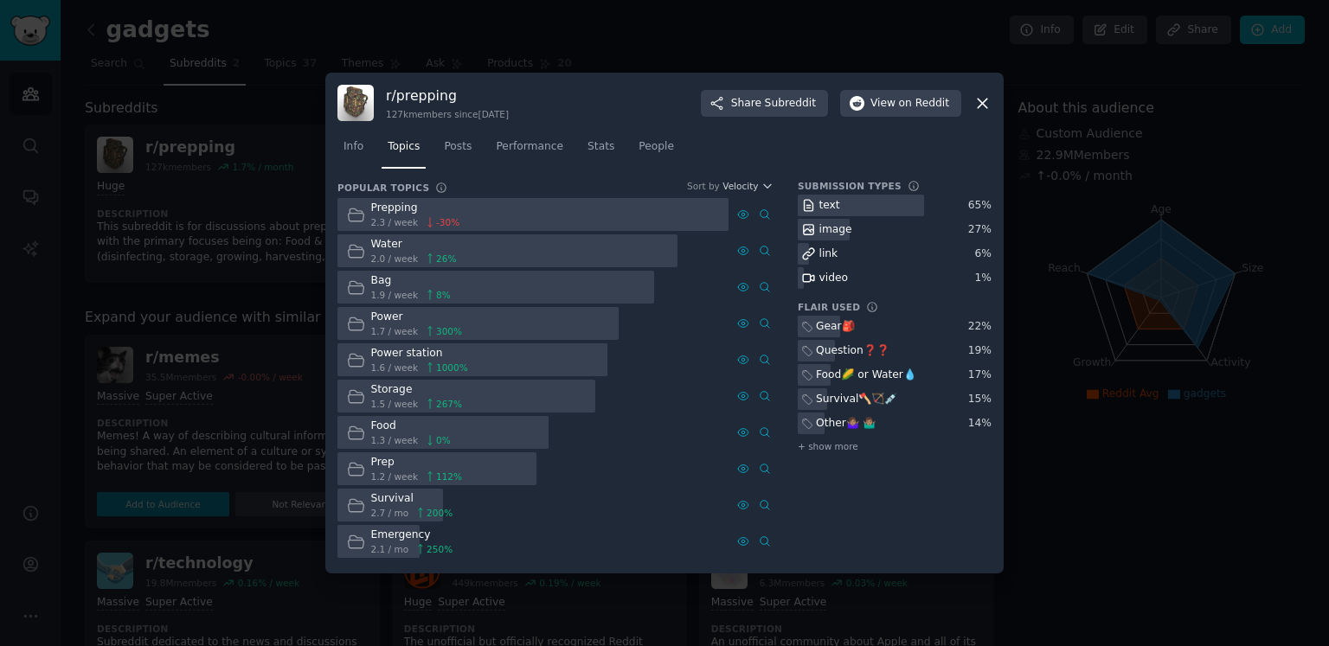
click at [980, 45] on div at bounding box center [664, 323] width 1329 height 646
